Goal: Answer question/provide support

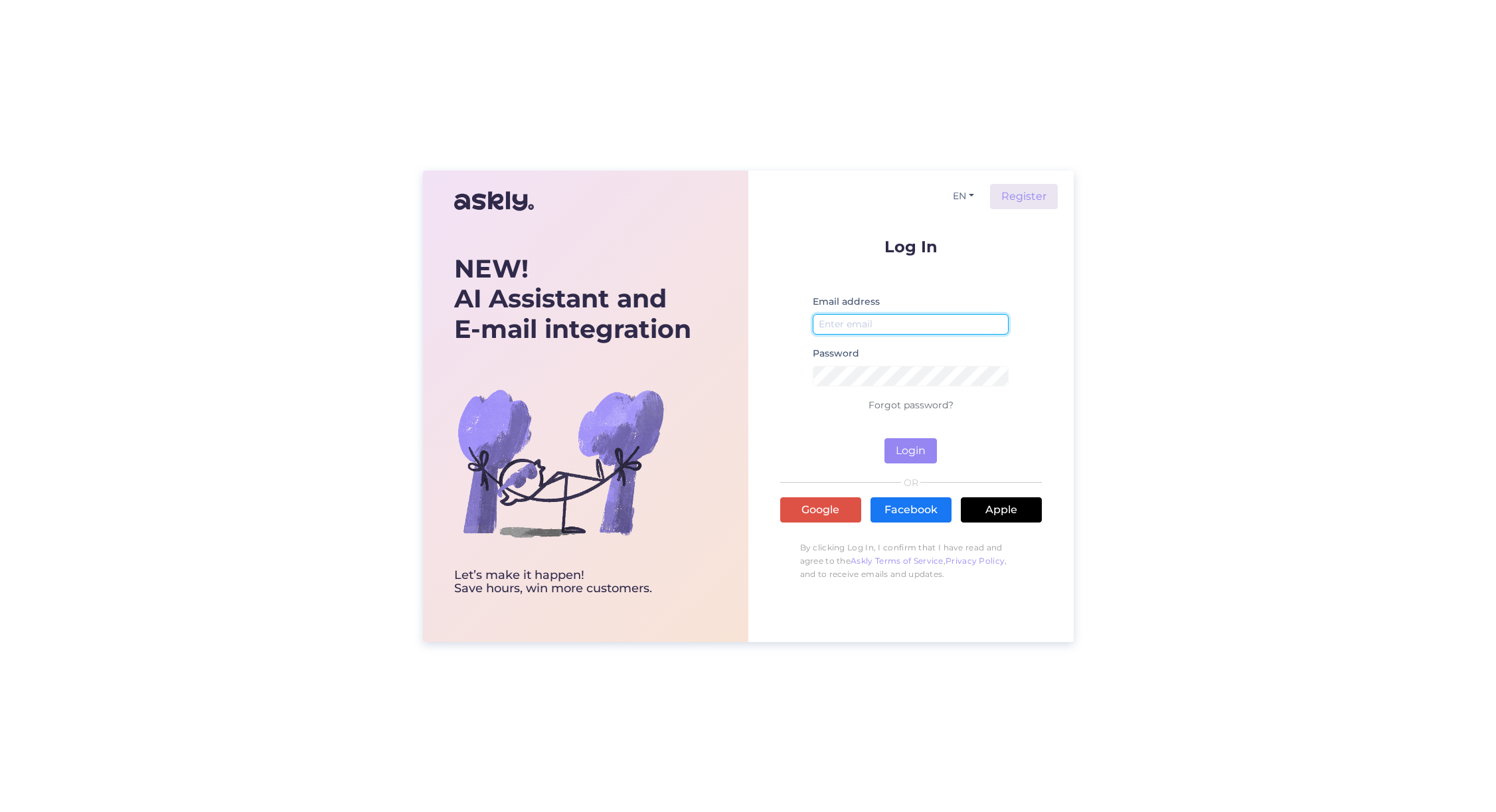
click at [881, 314] on input "email" at bounding box center [911, 324] width 197 height 21
type input "[EMAIL_ADDRESS][DOMAIN_NAME]"
click at [919, 447] on button "Login" at bounding box center [910, 451] width 53 height 25
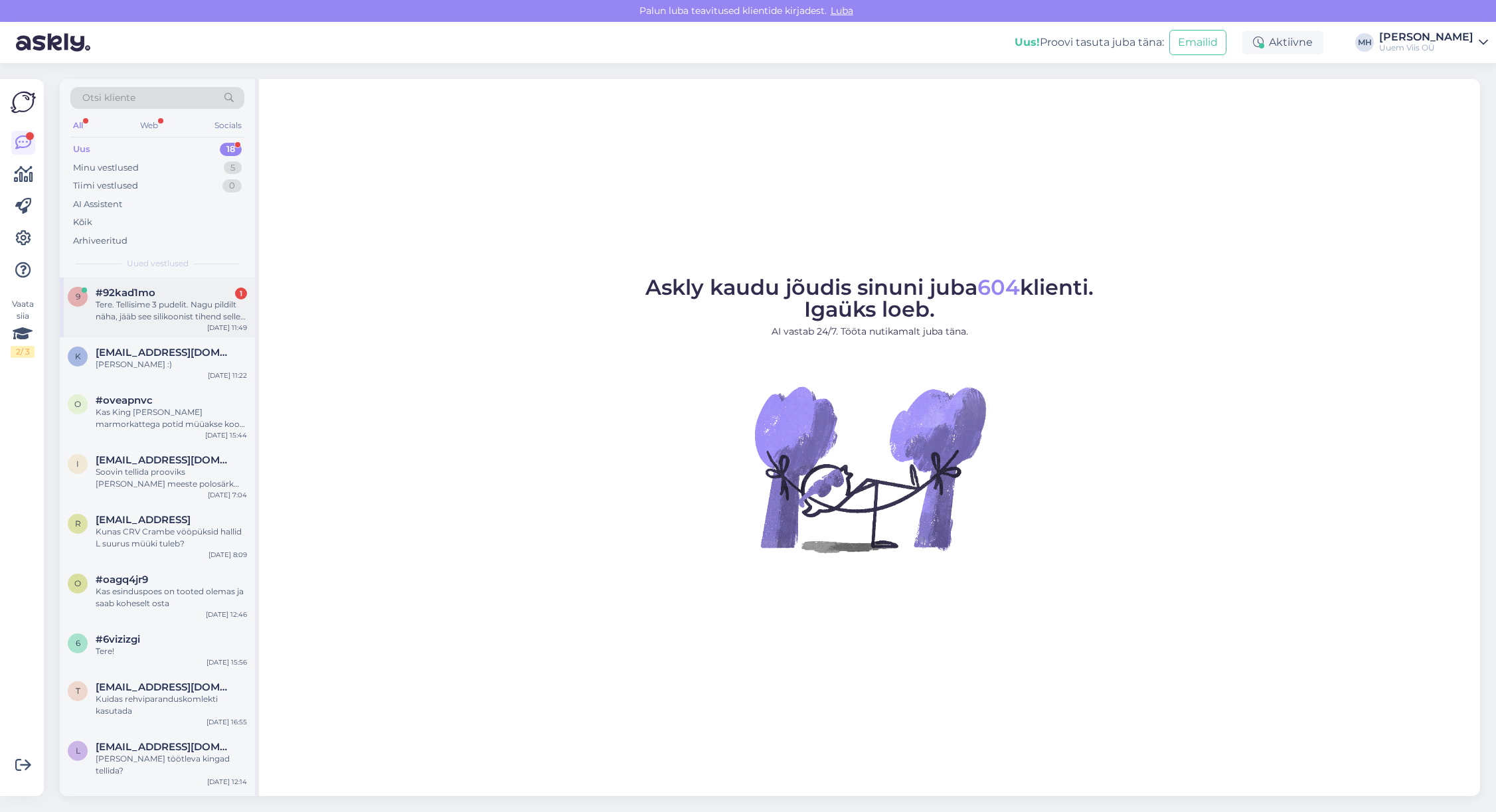
click at [148, 312] on div "Tere. Tellisime 3 pudelit. Nagu pildilt näha, jääb see silikoonist tihend selle…" at bounding box center [171, 311] width 151 height 24
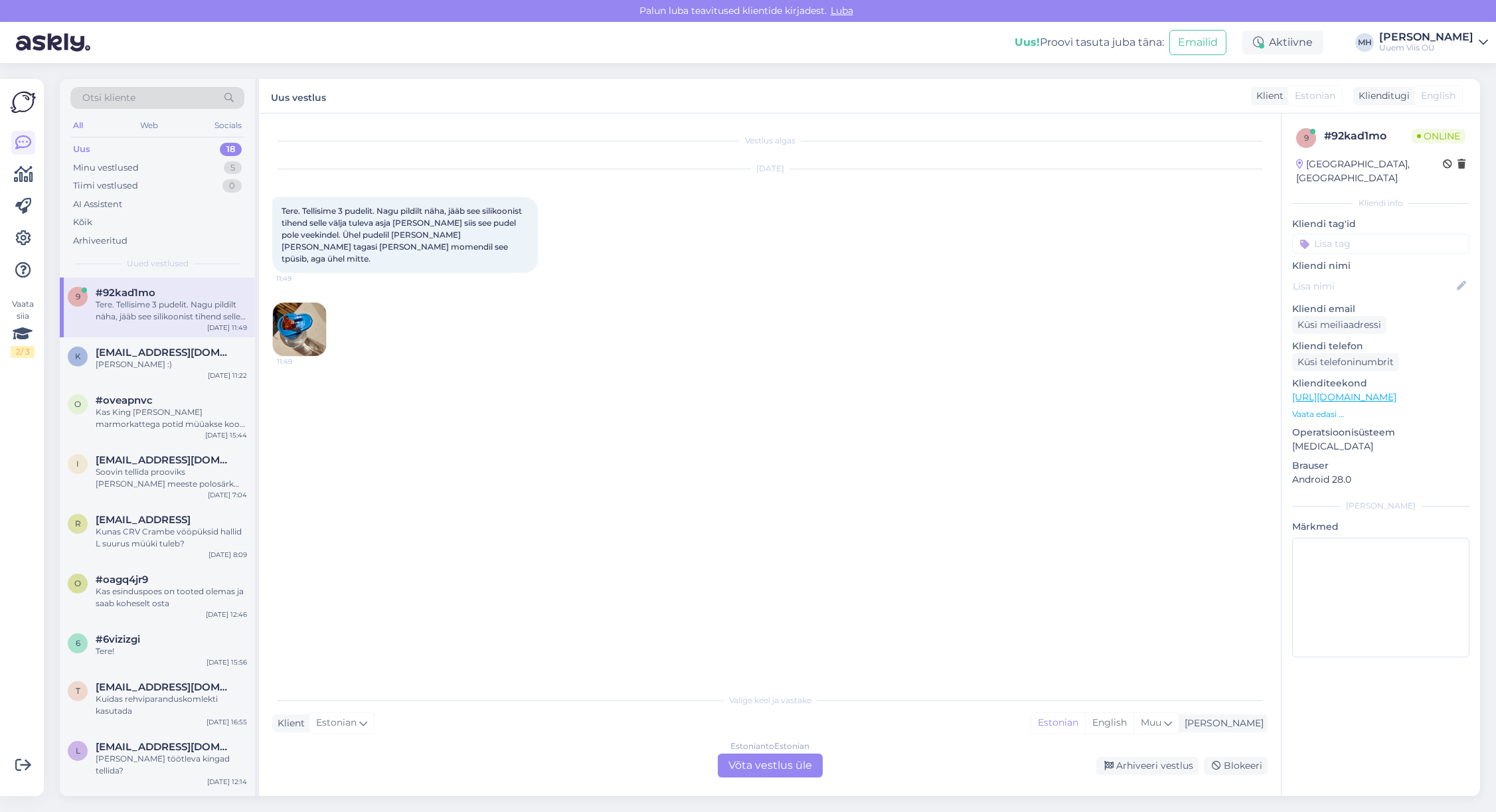
click at [792, 765] on div "Estonian to Estonian Võta vestlus üle" at bounding box center [770, 765] width 105 height 24
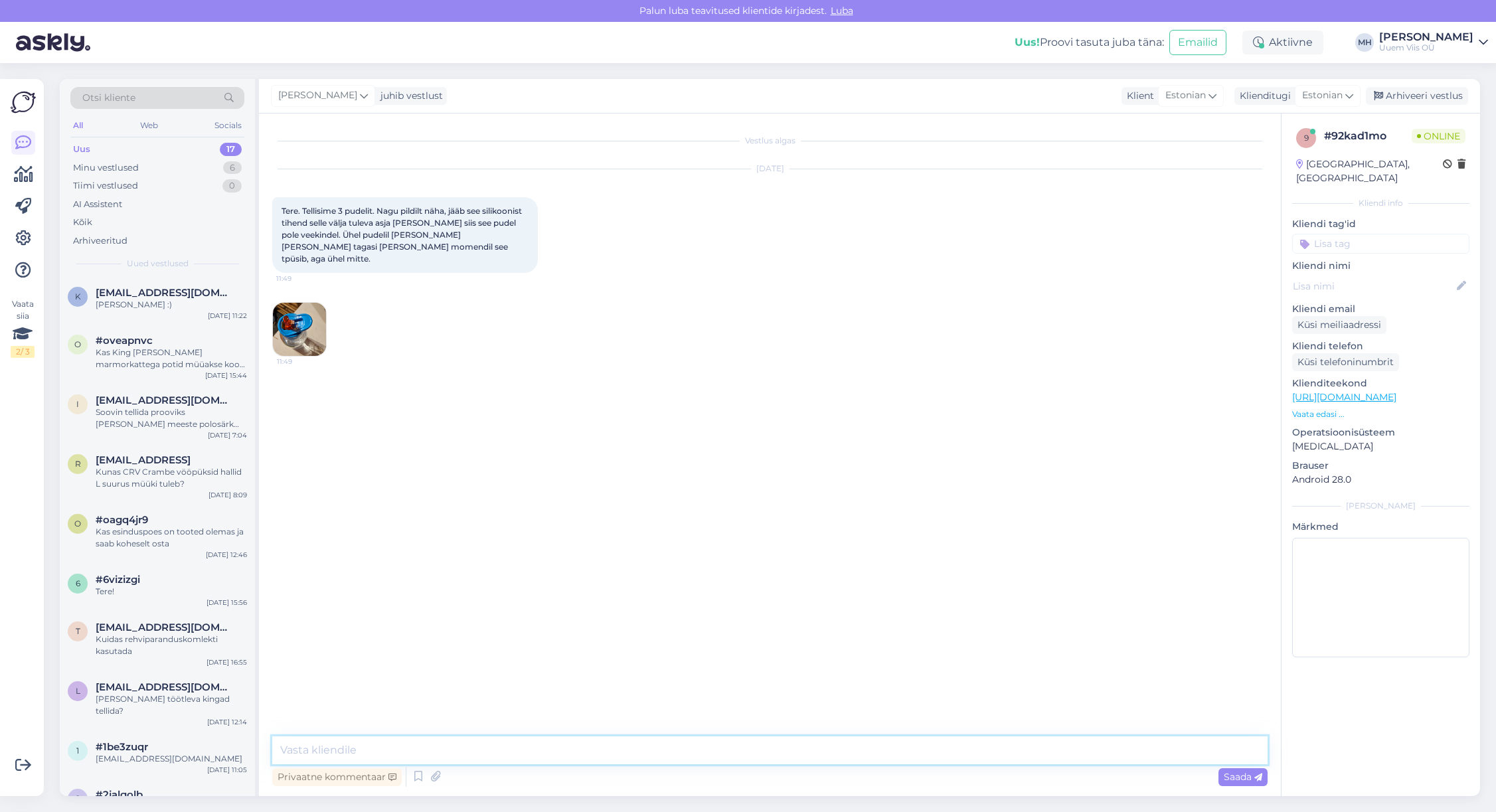
click at [647, 746] on textarea at bounding box center [770, 750] width 996 height 28
click at [308, 328] on img at bounding box center [299, 329] width 53 height 53
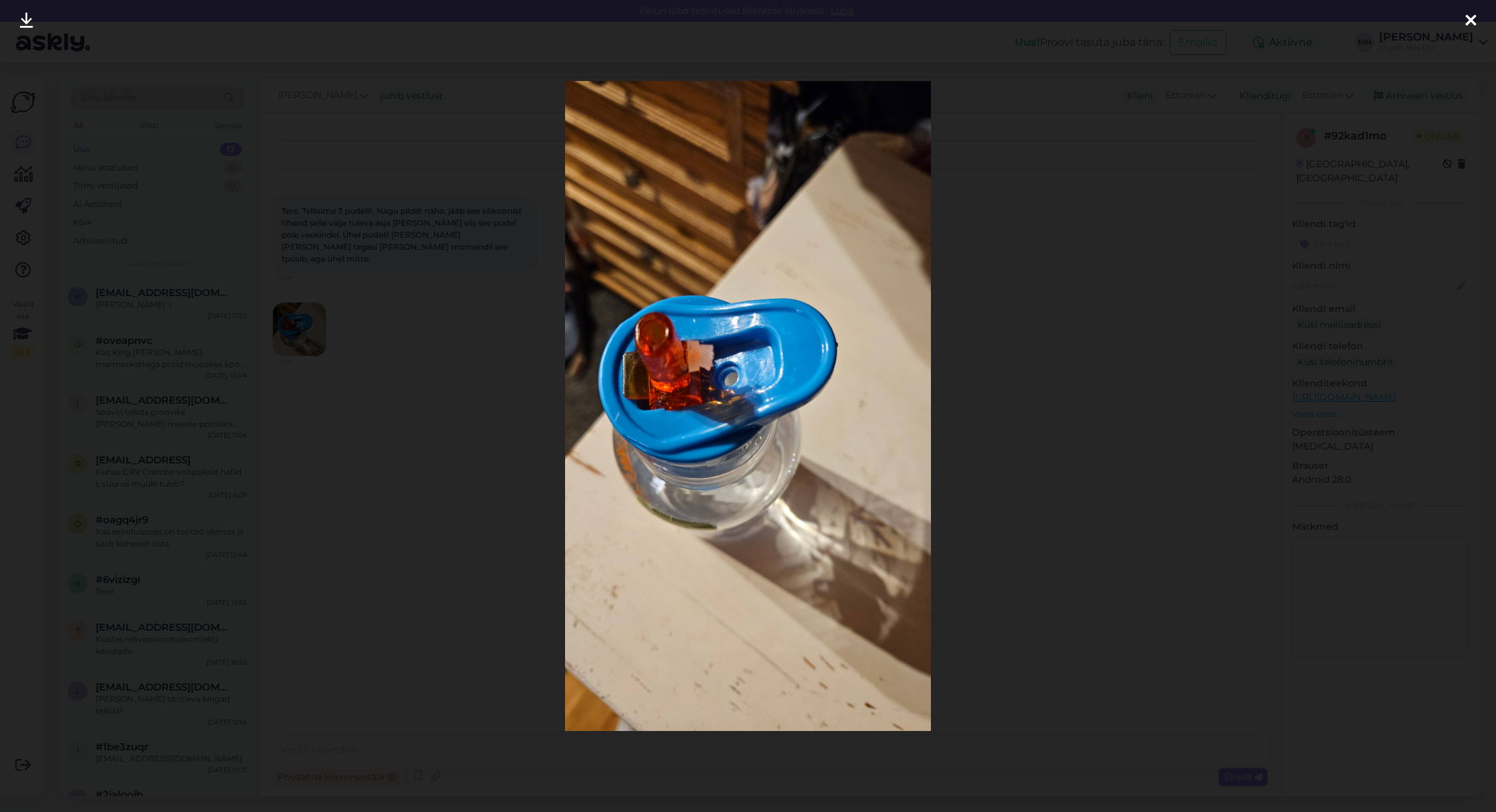
click at [433, 457] on div at bounding box center [748, 406] width 1496 height 812
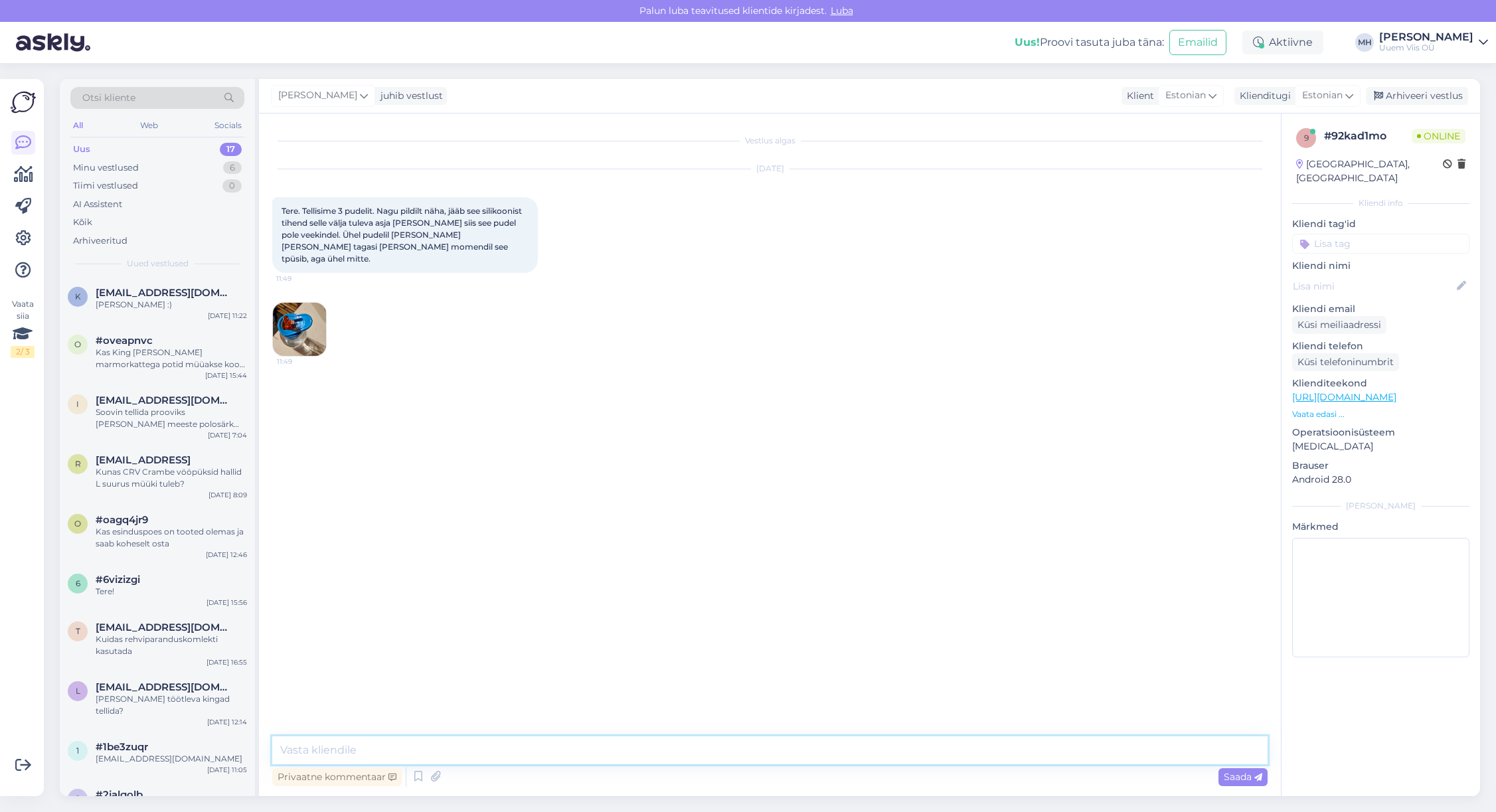
click at [450, 743] on textarea at bounding box center [770, 750] width 996 height 28
type textarea "Tere. Kuidas on tellimuse number?"
